Goal: Task Accomplishment & Management: Use online tool/utility

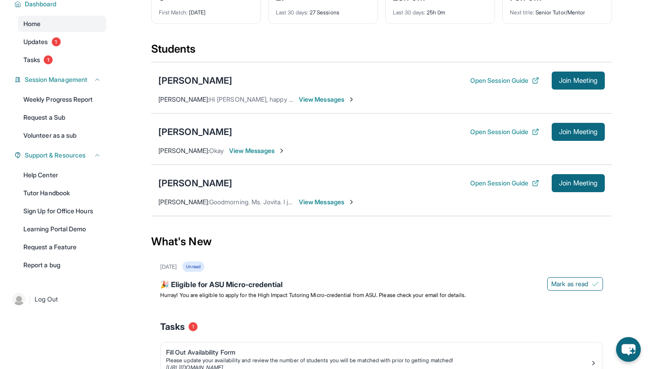
scroll to position [79, 0]
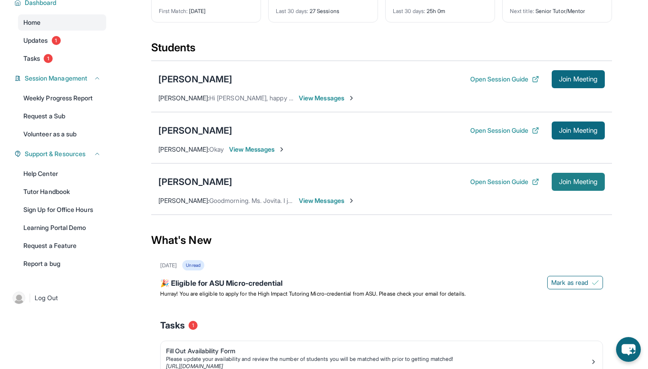
click at [579, 184] on span "Join Meeting" at bounding box center [578, 181] width 39 height 5
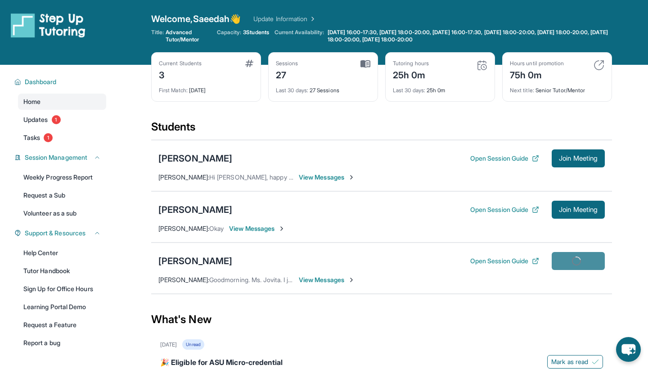
scroll to position [0, 0]
click at [56, 125] on link "Updates 1" at bounding box center [62, 120] width 88 height 16
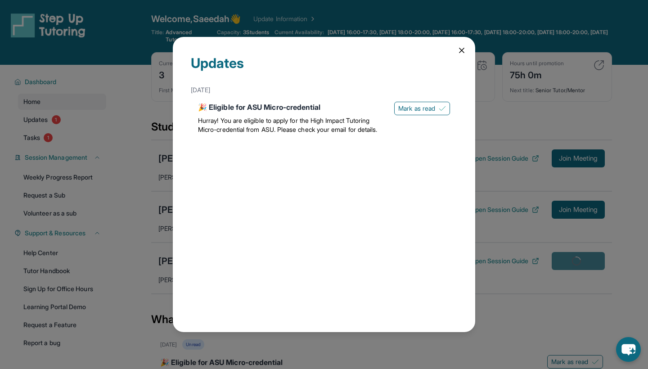
click at [51, 132] on div "Updates October 8th 🎉 Eligible for ASU Micro-credential Hurray! You are eligibl…" at bounding box center [324, 184] width 648 height 369
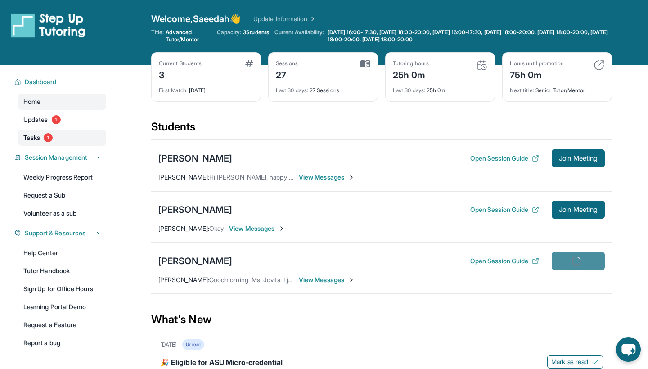
click at [52, 136] on span "1" at bounding box center [48, 137] width 9 height 9
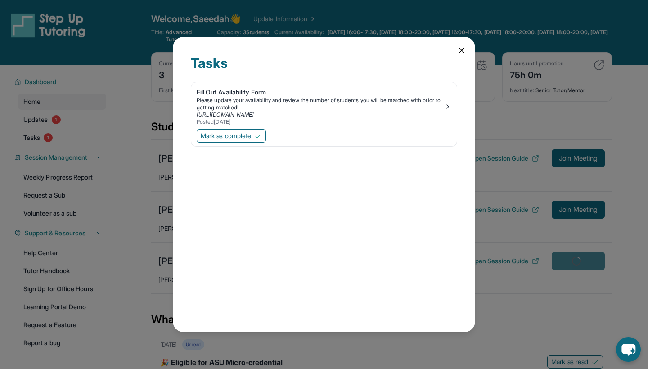
click at [458, 47] on icon at bounding box center [461, 50] width 9 height 9
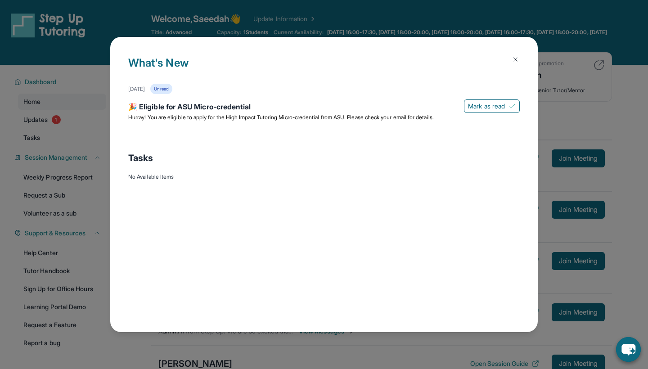
click at [515, 62] on img at bounding box center [514, 59] width 7 height 7
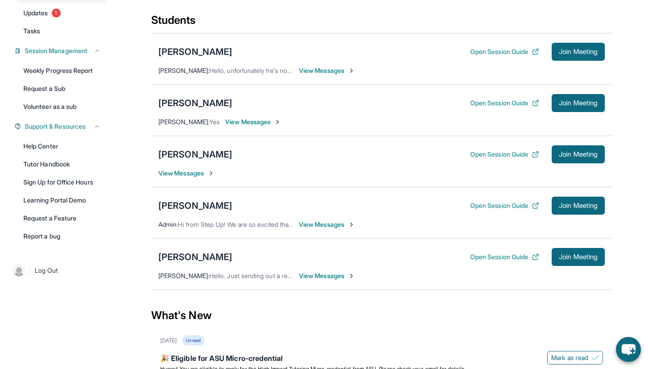
scroll to position [104, 0]
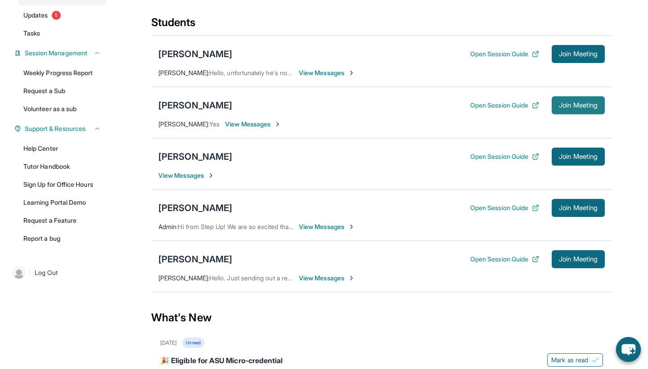
click at [565, 103] on span "Join Meeting" at bounding box center [578, 105] width 39 height 5
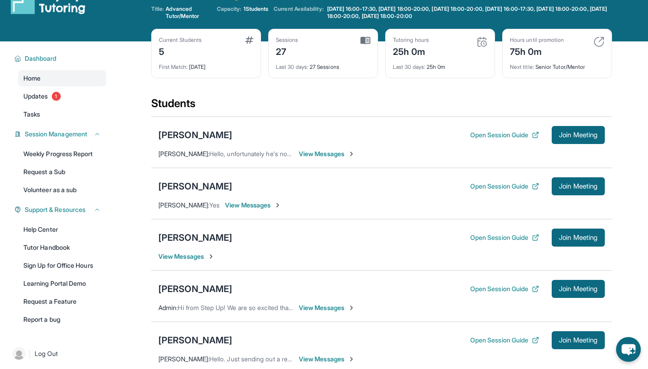
scroll to position [27, 0]
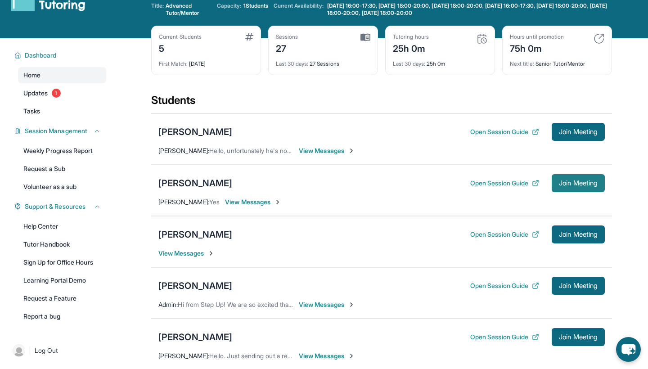
click at [576, 180] on span "Join Meeting" at bounding box center [578, 182] width 39 height 5
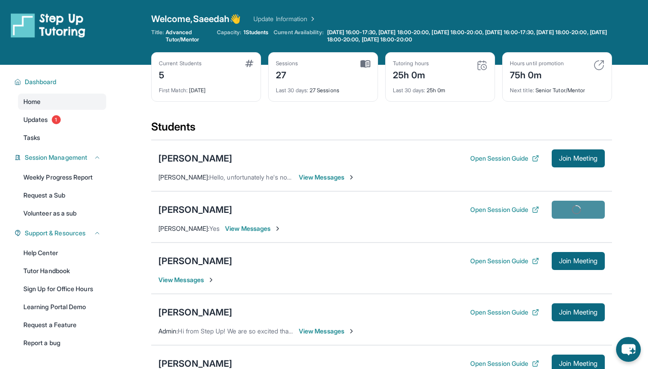
scroll to position [0, 0]
